Goal: Information Seeking & Learning: Compare options

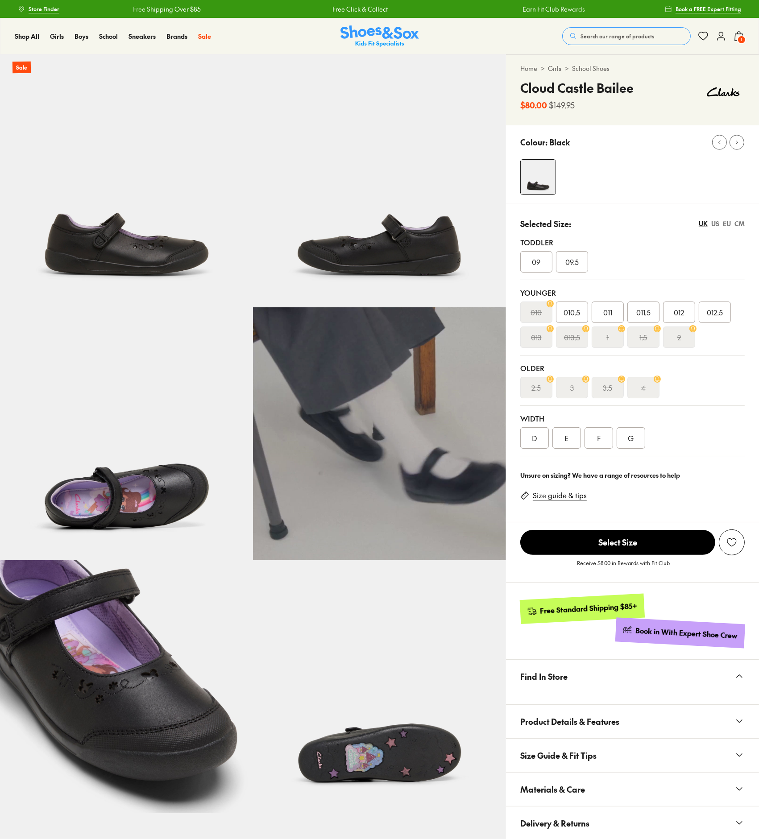
select select "*"
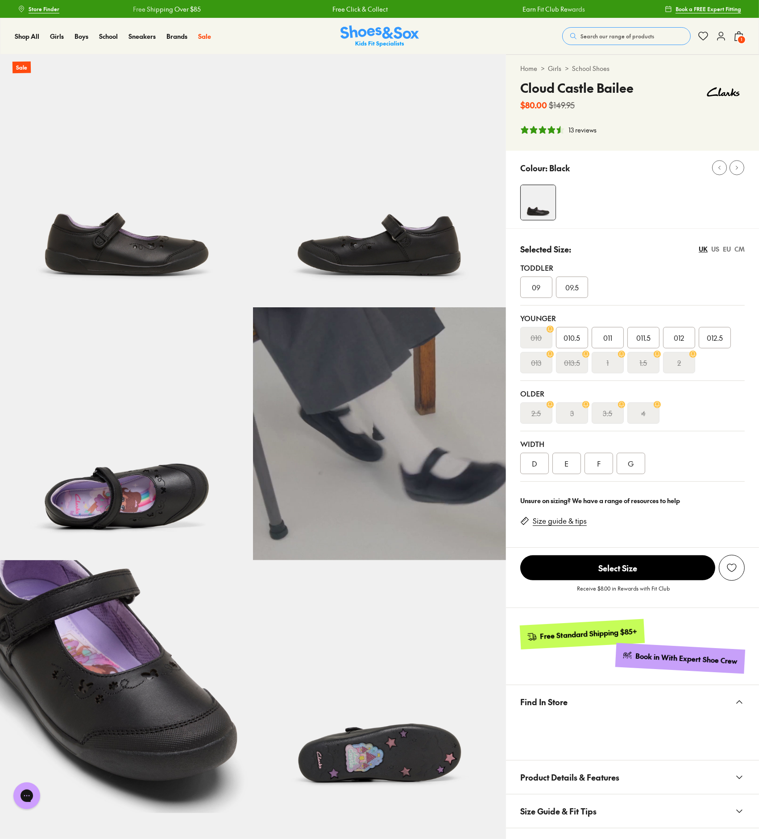
click at [723, 249] on div "EU" at bounding box center [726, 248] width 8 height 9
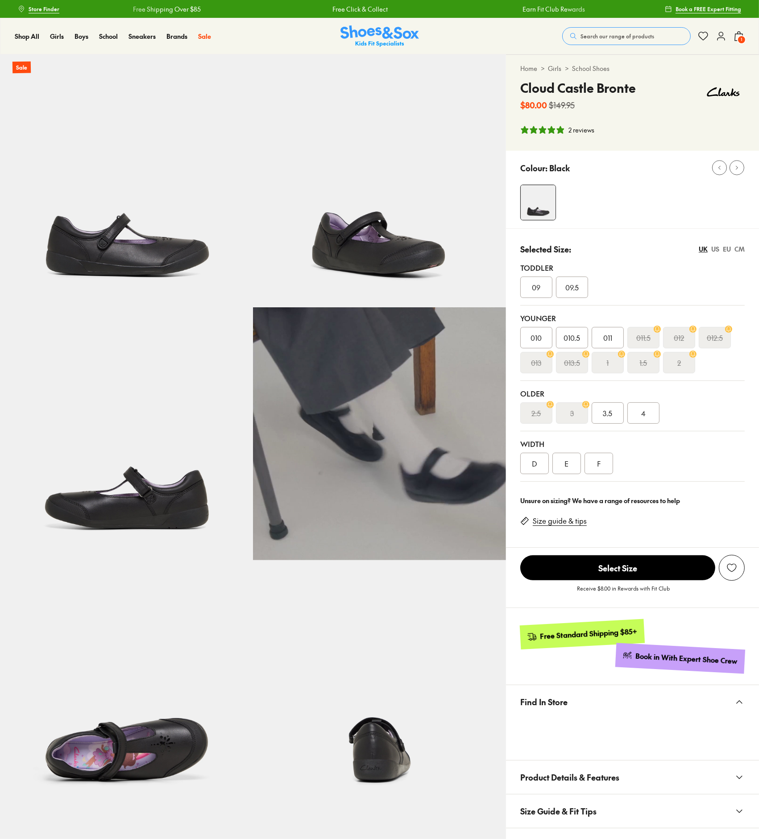
select select "*"
